Goal: Transaction & Acquisition: Purchase product/service

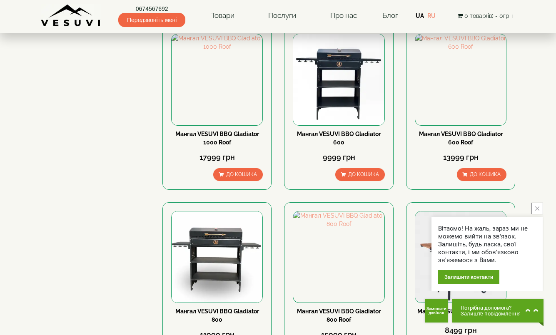
scroll to position [915, 0]
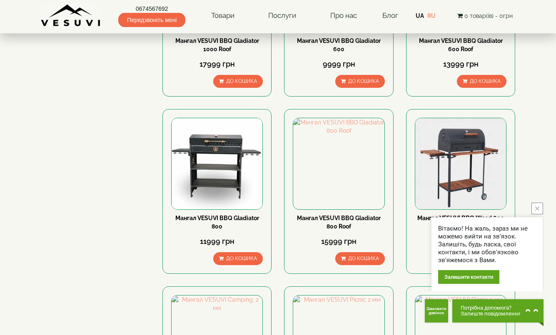
click at [538, 211] on button "close button" at bounding box center [537, 209] width 12 height 12
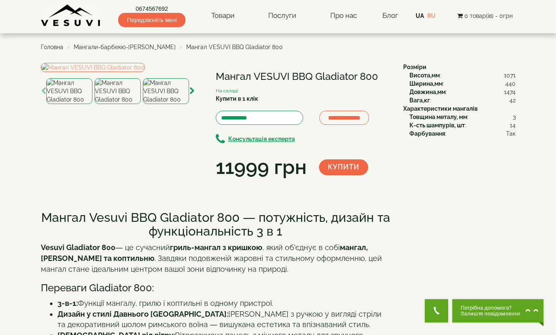
click at [126, 104] on img at bounding box center [117, 91] width 46 height 26
click at [164, 104] on img at bounding box center [166, 91] width 46 height 26
click at [192, 95] on icon "button" at bounding box center [191, 90] width 5 height 7
click at [162, 104] on img at bounding box center [166, 91] width 46 height 26
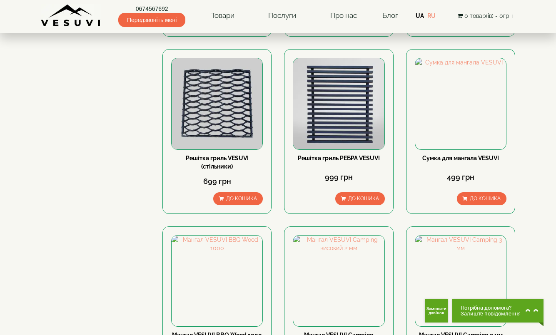
scroll to position [1040, 0]
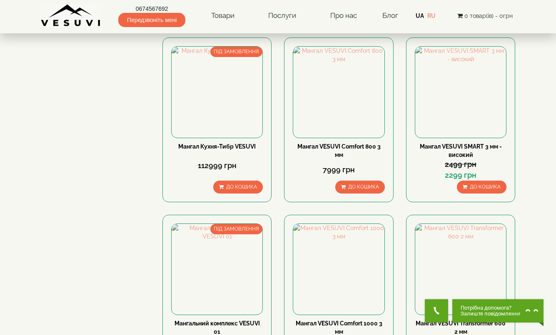
scroll to position [1040, 0]
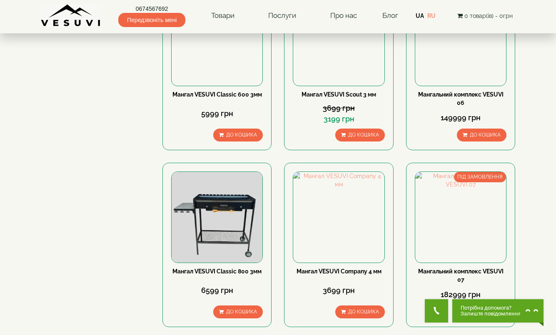
scroll to position [1054, 0]
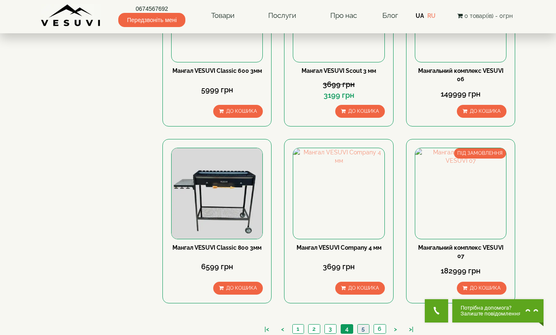
click at [366, 325] on link "5" at bounding box center [363, 329] width 12 height 9
